Goal: Transaction & Acquisition: Subscribe to service/newsletter

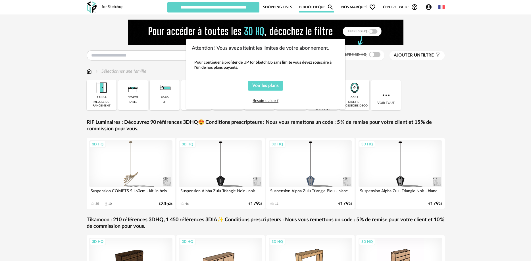
click at [409, 72] on div "Attention ! Vous avez atteint les limites de votre abonnement. Pour continuer à…" at bounding box center [265, 130] width 531 height 261
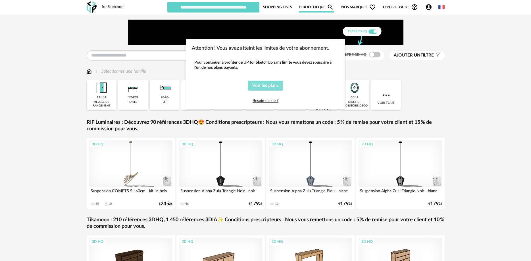
click at [260, 86] on span "Voir les plans" at bounding box center [265, 85] width 26 height 5
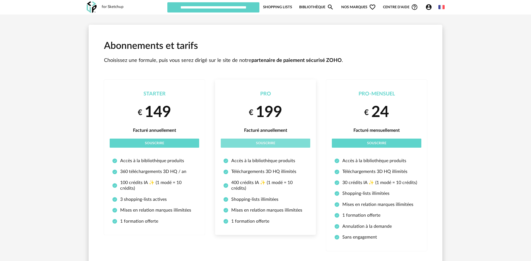
click at [265, 145] on button "Souscrire" at bounding box center [265, 143] width 89 height 9
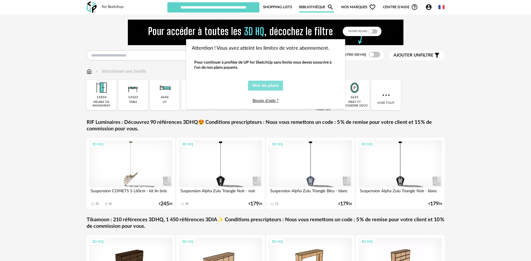
click at [258, 84] on span "Voir les plans" at bounding box center [265, 85] width 26 height 5
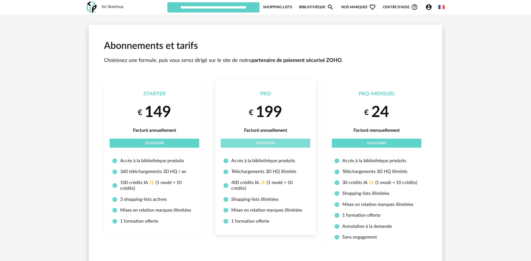
click at [268, 141] on button "Souscrire" at bounding box center [265, 143] width 89 height 9
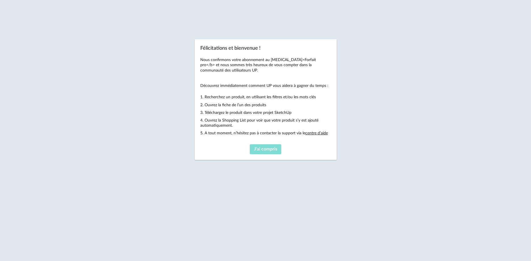
click at [264, 150] on span "J'ai compris" at bounding box center [265, 149] width 23 height 5
